Goal: Transaction & Acquisition: Purchase product/service

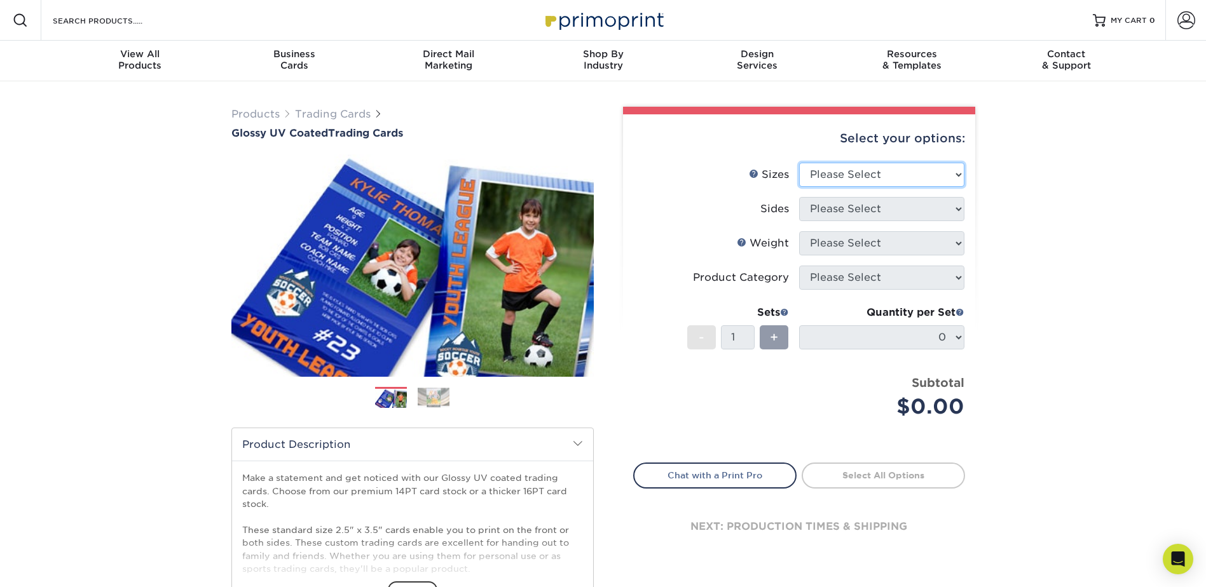
click at [950, 170] on select "Please Select 2.5" x 3.5"" at bounding box center [881, 175] width 165 height 24
select select "2.50x3.50"
click at [799, 163] on select "Please Select 2.5" x 3.5"" at bounding box center [881, 175] width 165 height 24
click at [862, 210] on select "Please Select Print Both Sides Print Front Only" at bounding box center [881, 209] width 165 height 24
select select "13abbda7-1d64-4f25-8bb2-c179b224825d"
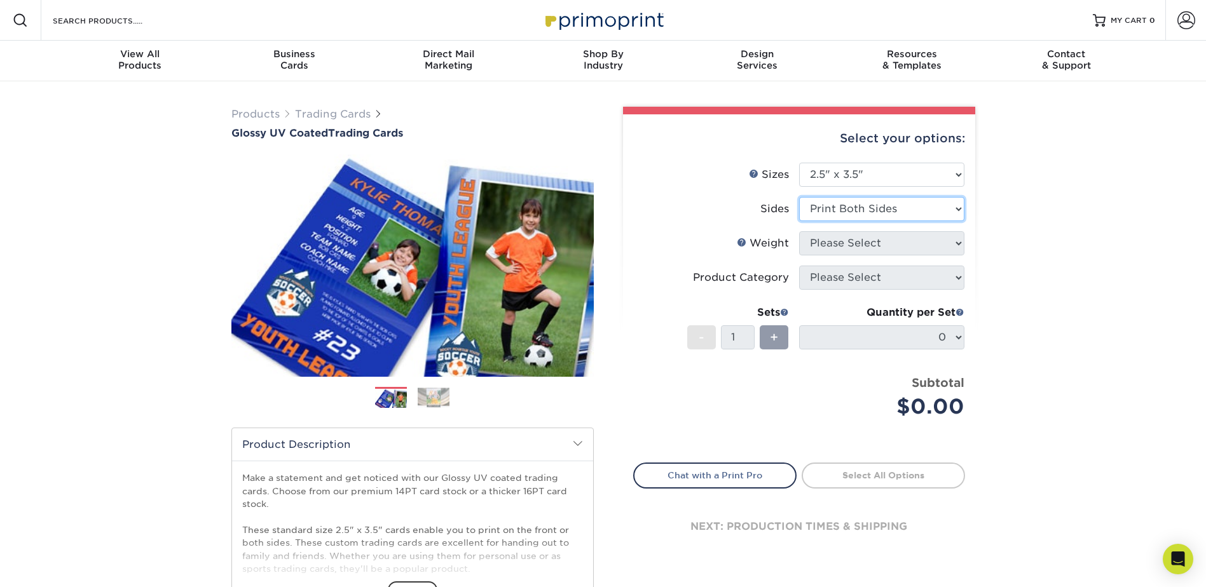
click at [799, 197] on select "Please Select Print Both Sides Print Front Only" at bounding box center [881, 209] width 165 height 24
click at [861, 244] on select "Please Select 16PT 14PT 18PT C1S" at bounding box center [881, 243] width 165 height 24
select select "16PT"
click at [799, 231] on select "Please Select 16PT 14PT 18PT C1S" at bounding box center [881, 243] width 165 height 24
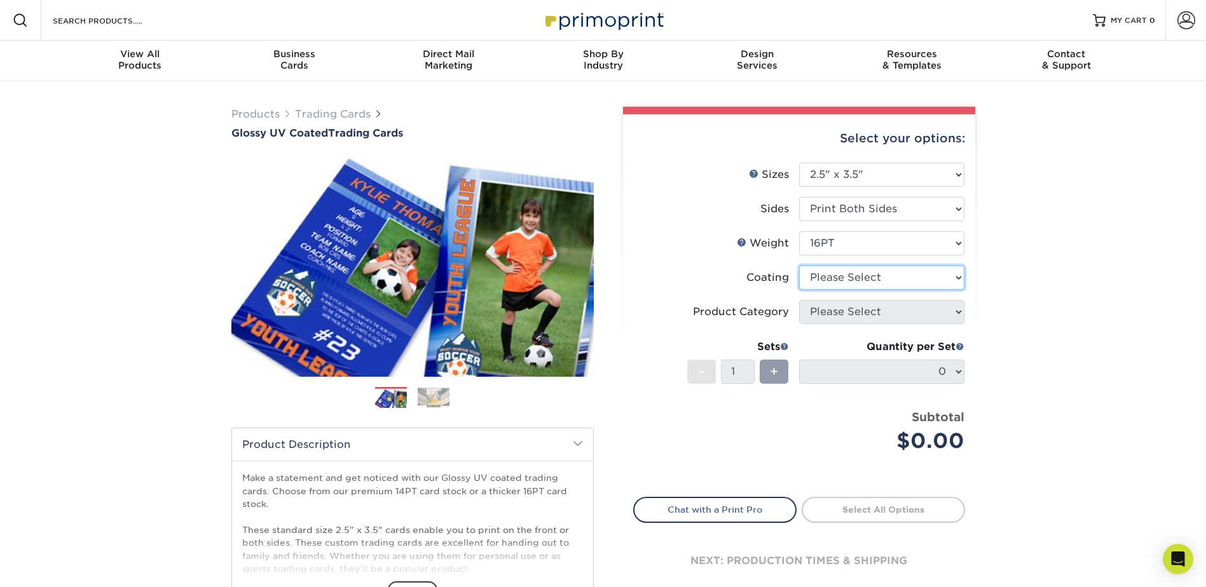
click at [830, 279] on select at bounding box center [881, 278] width 165 height 24
select select "ae367451-b2b8-45df-a344-0f05b6a12993"
click at [799, 266] on select at bounding box center [881, 278] width 165 height 24
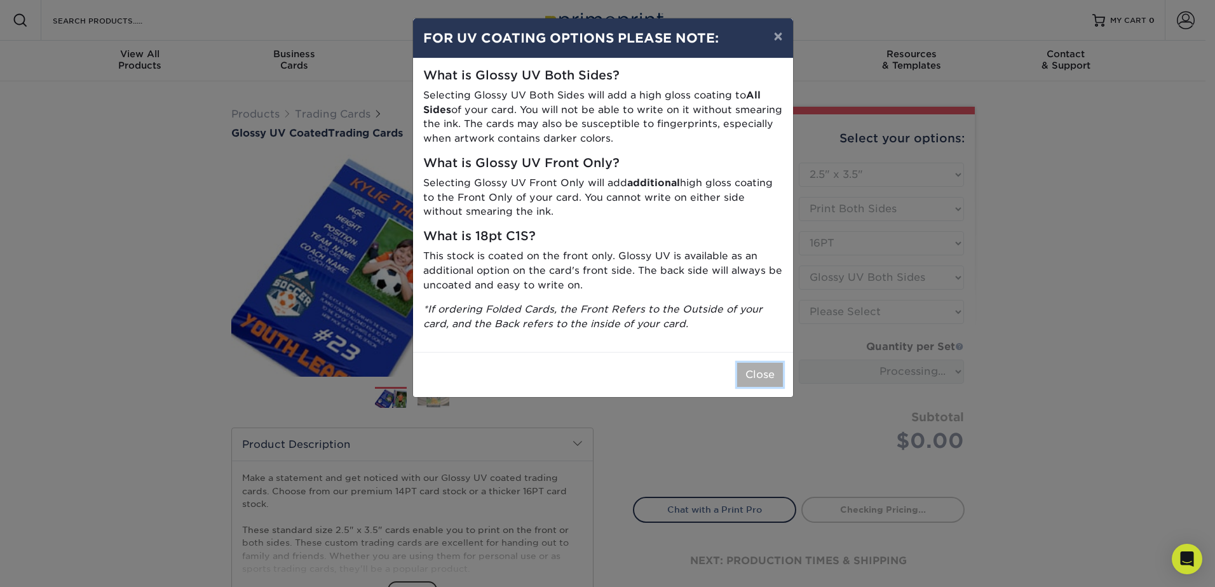
click at [754, 368] on button "Close" at bounding box center [760, 375] width 46 height 24
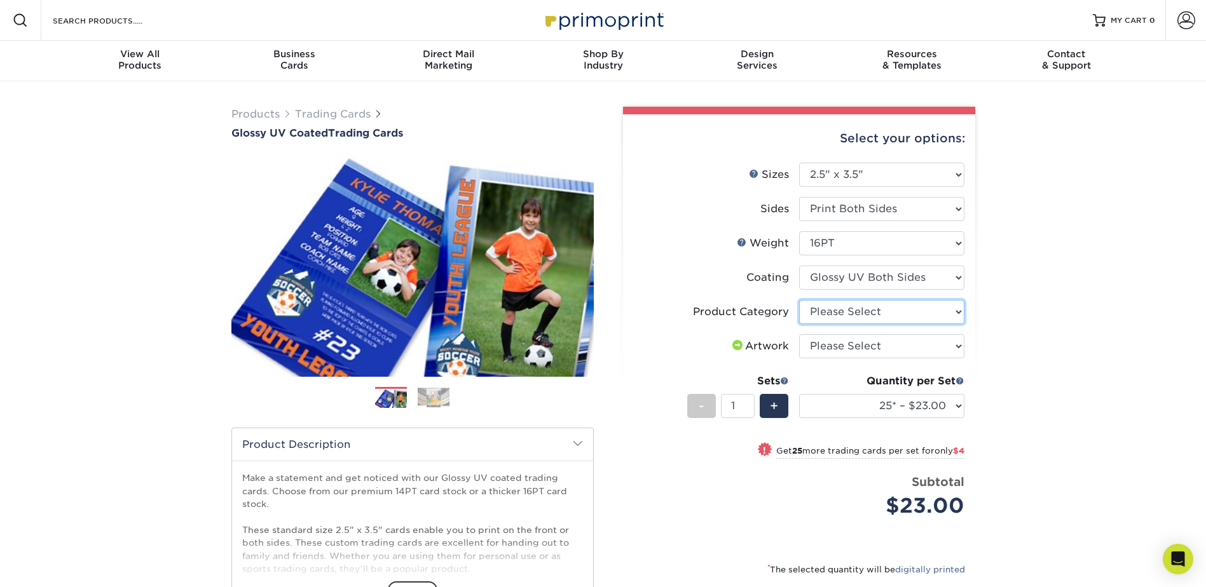
click at [834, 315] on select "Please Select Trading Cards" at bounding box center [881, 312] width 165 height 24
select select "c2f9bce9-36c2-409d-b101-c29d9d031e18"
click at [799, 300] on select "Please Select Trading Cards" at bounding box center [881, 312] width 165 height 24
click at [833, 346] on select "Please Select I will upload files I need a design - $100" at bounding box center [881, 346] width 165 height 24
click at [1004, 332] on div "Products Trading Cards Glossy UV Coated Trading Cards Previous Next /" at bounding box center [603, 420] width 1206 height 679
